Goal: Information Seeking & Learning: Learn about a topic

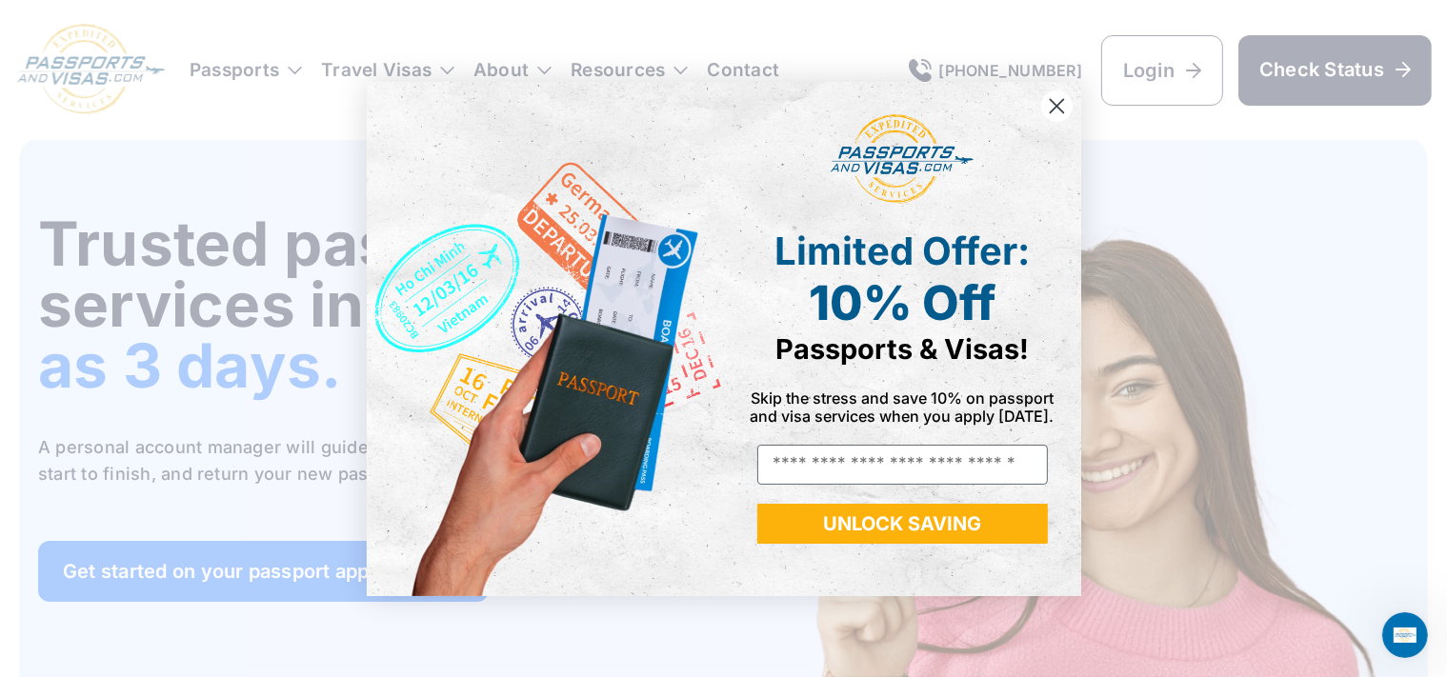
click at [1065, 106] on circle "Close dialog" at bounding box center [1055, 105] width 31 height 31
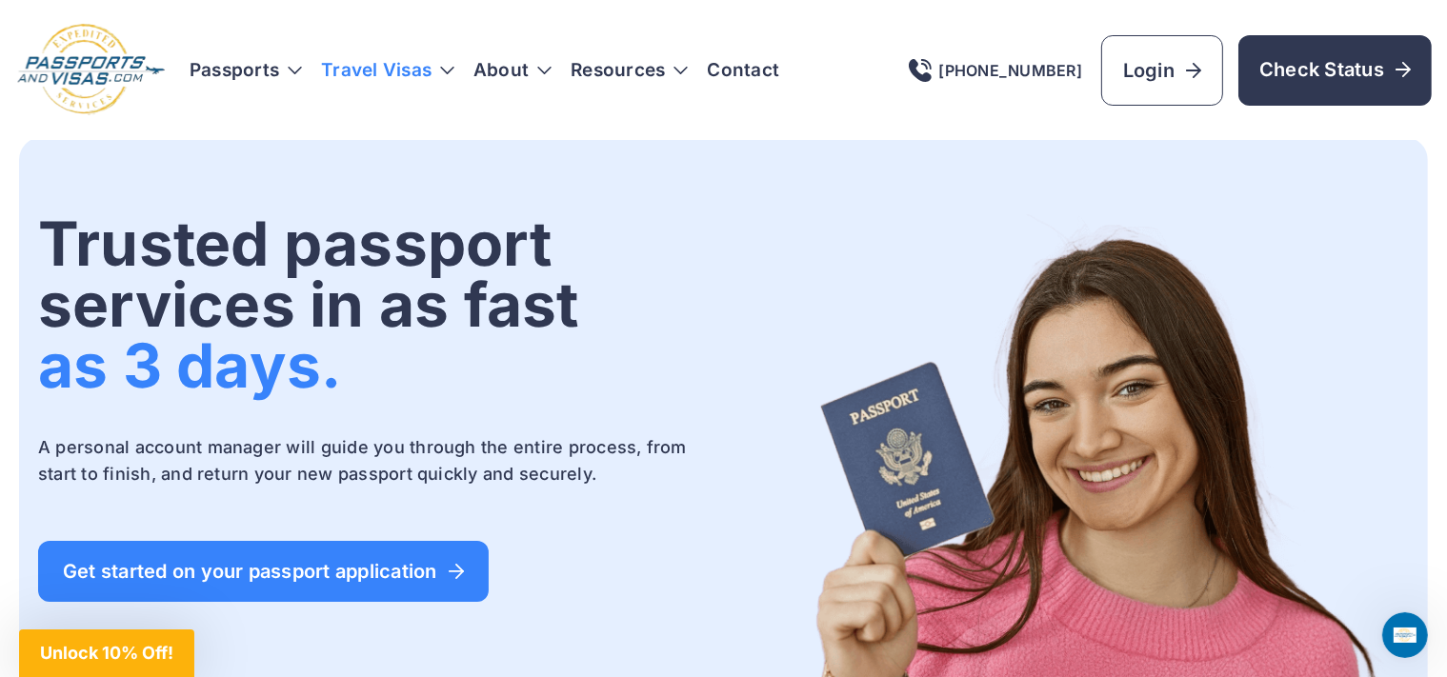
click at [444, 70] on h3 "Travel Visas" at bounding box center [387, 70] width 133 height 19
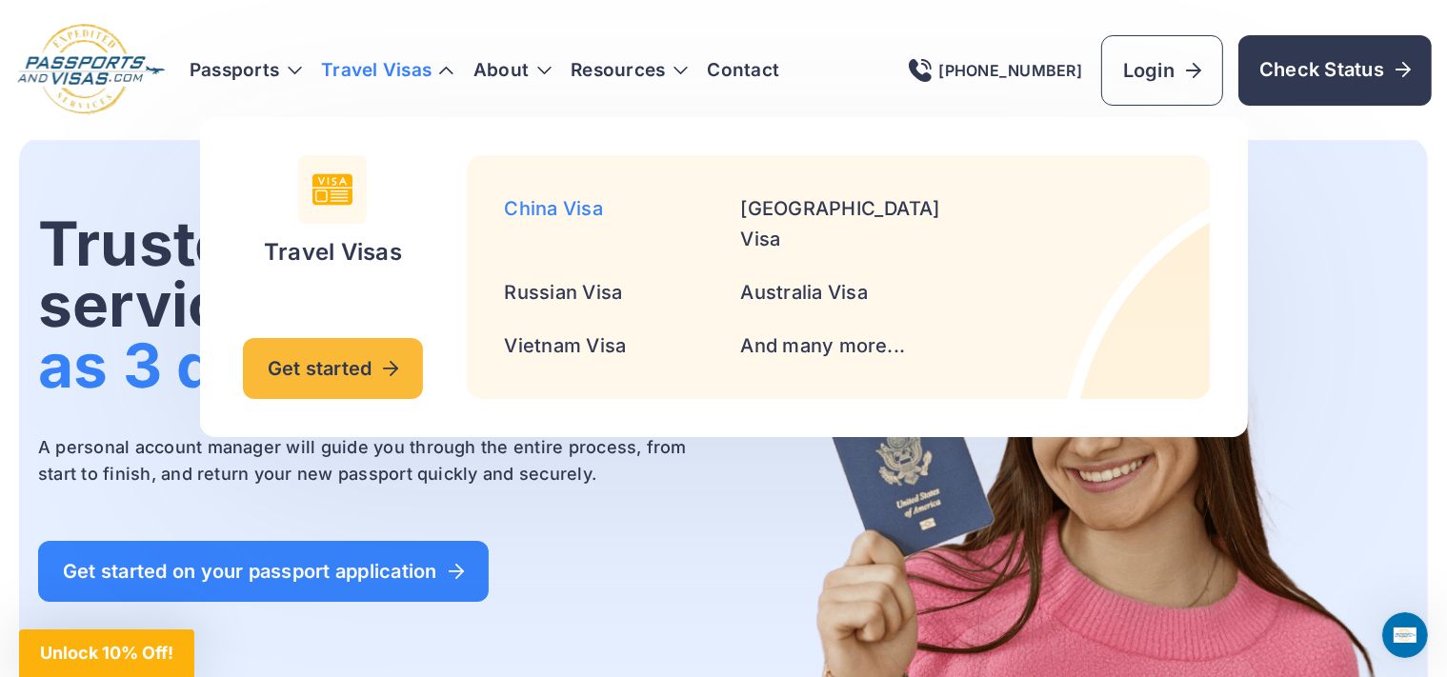
click at [559, 200] on link "China Visa" at bounding box center [554, 208] width 98 height 23
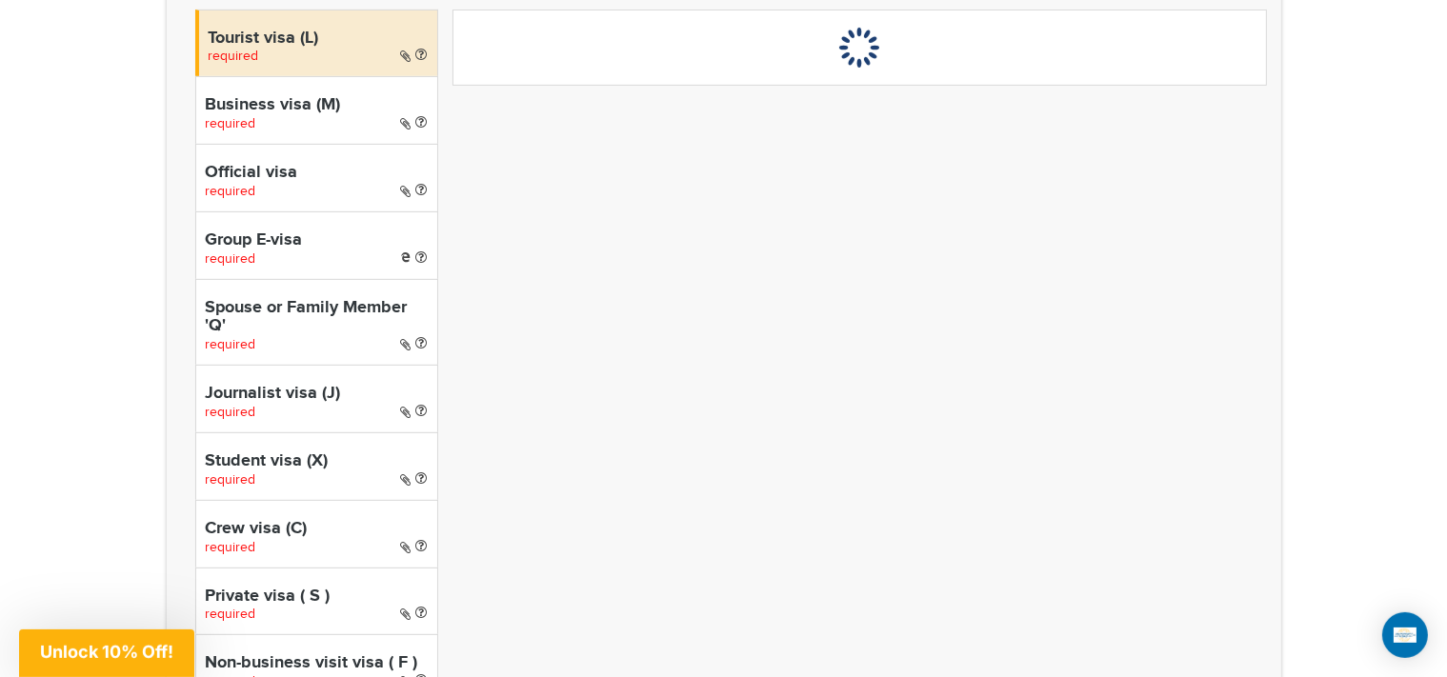
scroll to position [704, 0]
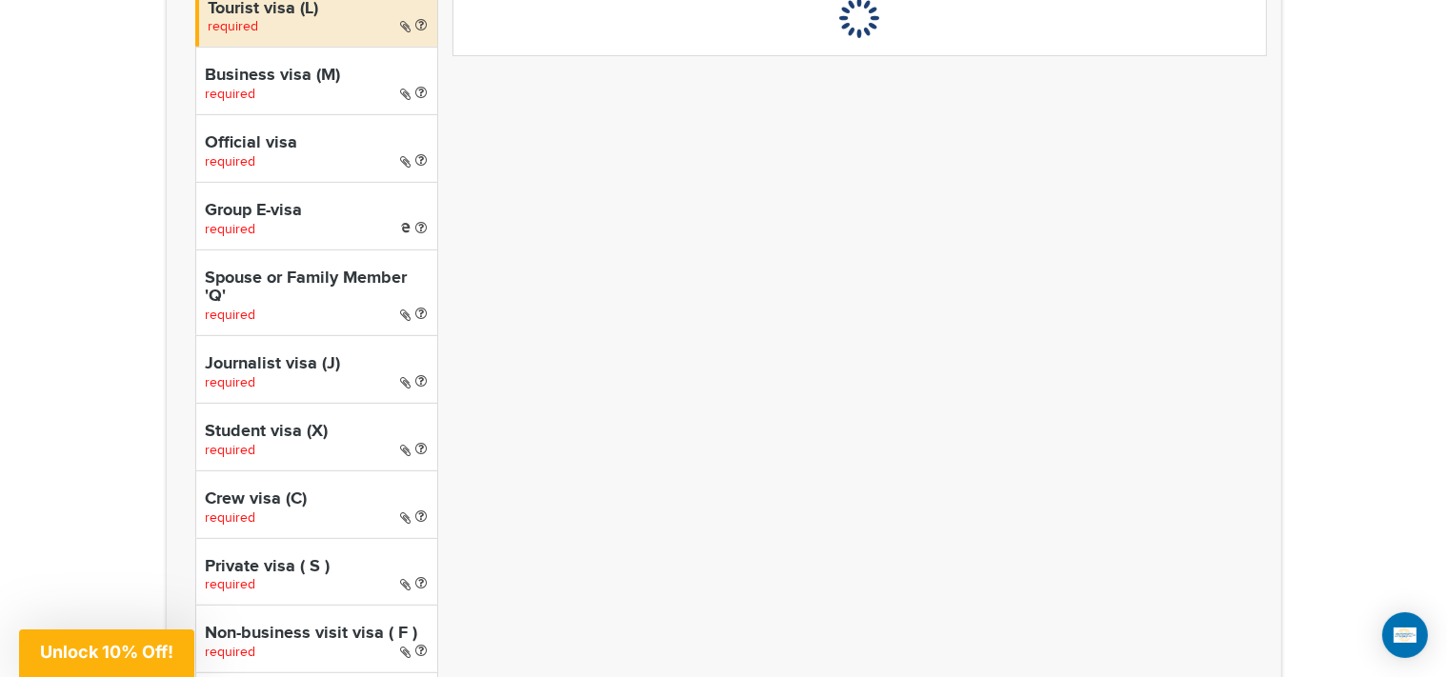
click at [334, 280] on h4 "Spouse or Family Member 'Q'" at bounding box center [317, 289] width 222 height 38
select select "*****"
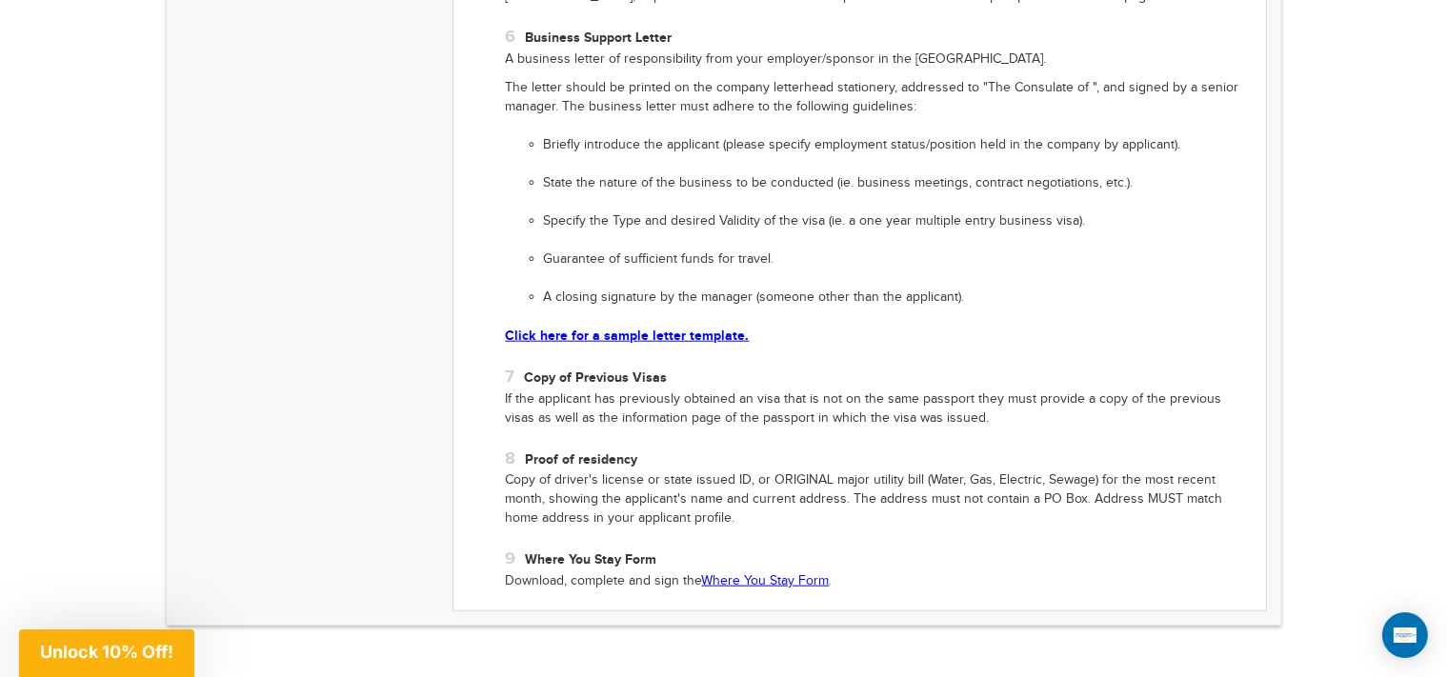
scroll to position [2112, 0]
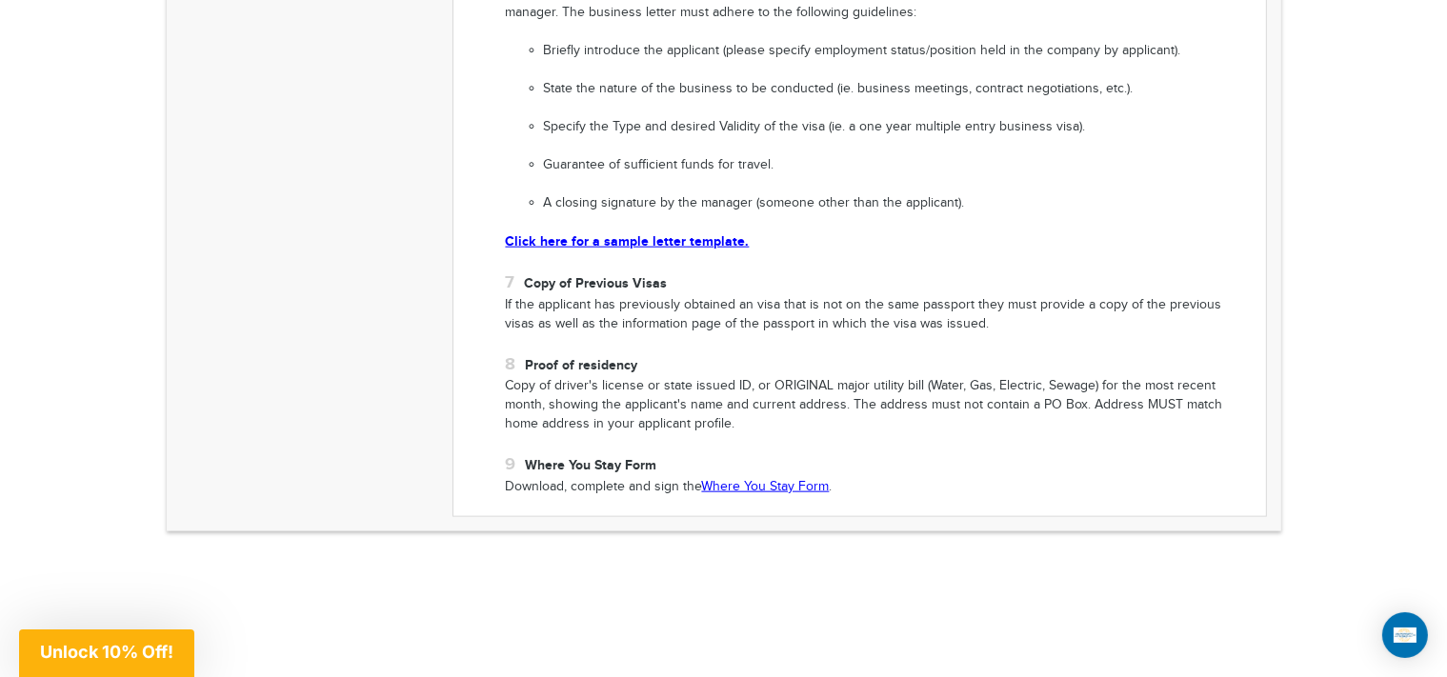
click at [786, 488] on link "Where You Stay Form" at bounding box center [766, 486] width 128 height 15
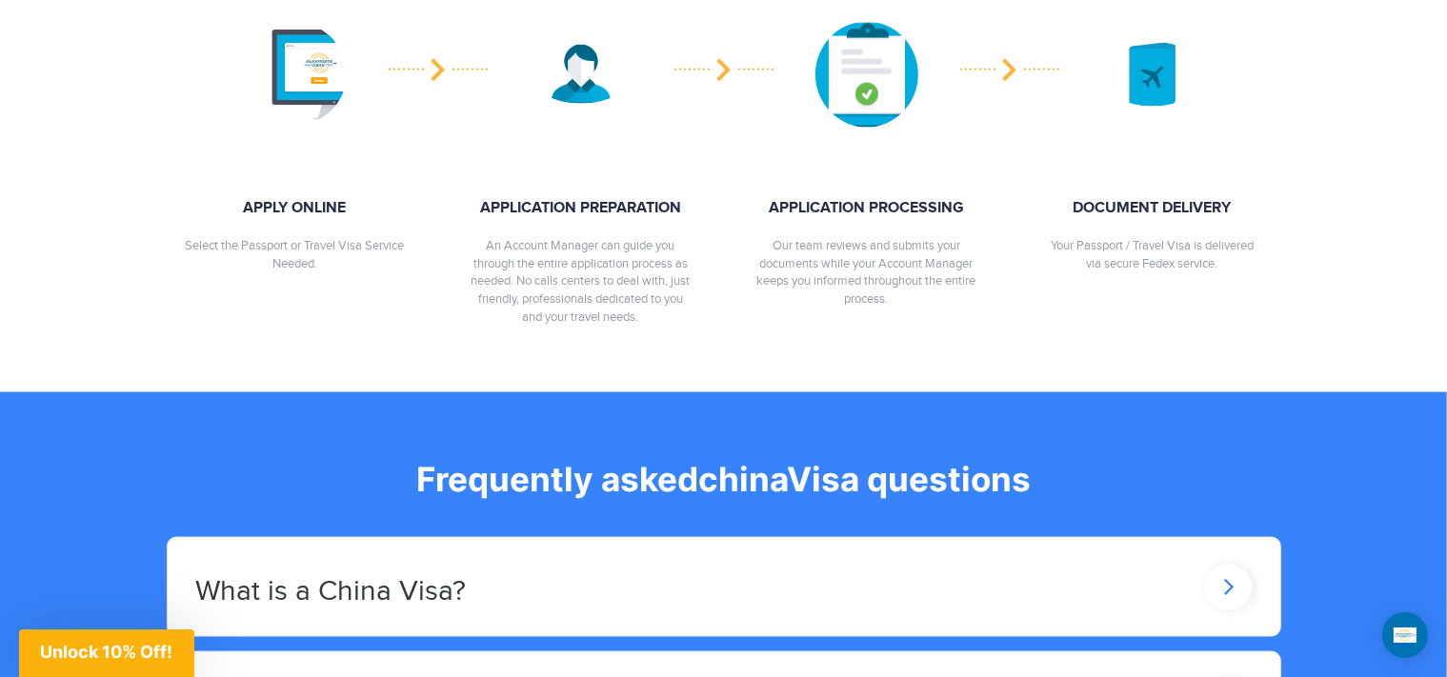
scroll to position [3403, 0]
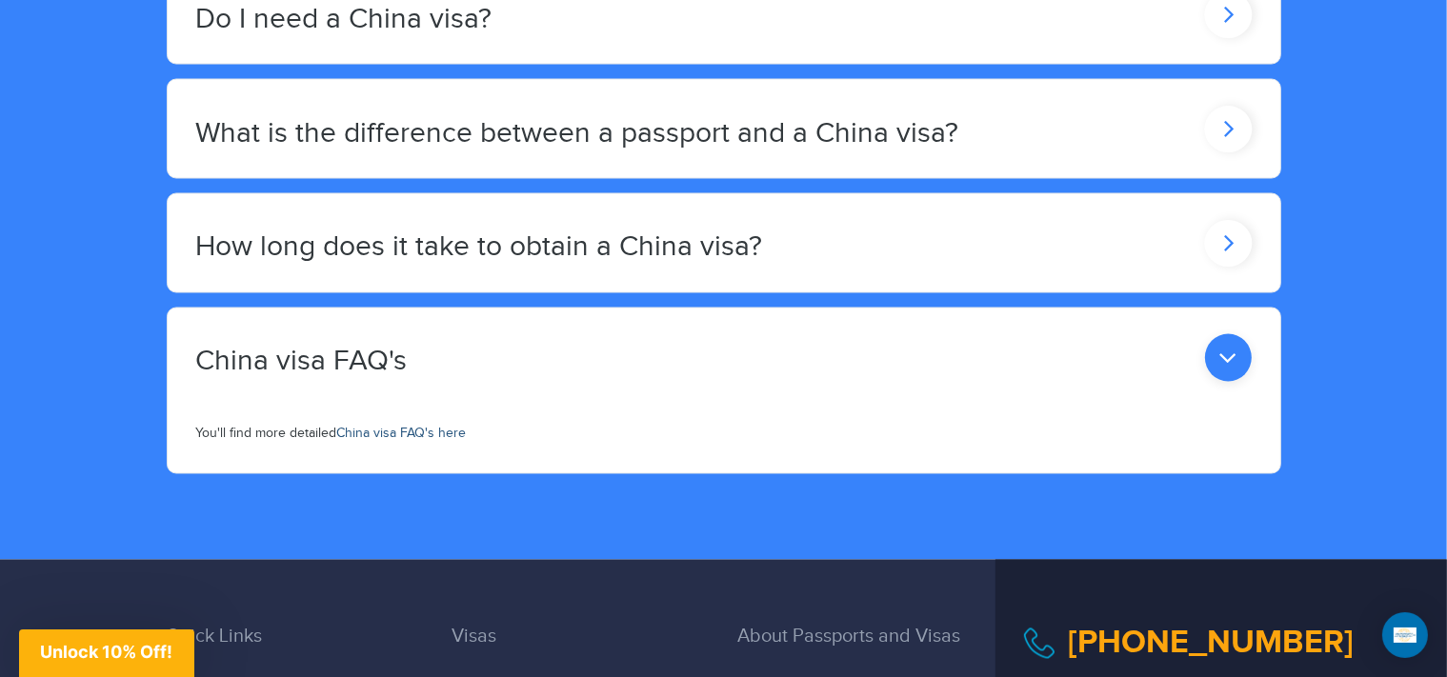
click at [444, 427] on link "China visa FAQ's here" at bounding box center [402, 434] width 130 height 15
